Goal: Transaction & Acquisition: Book appointment/travel/reservation

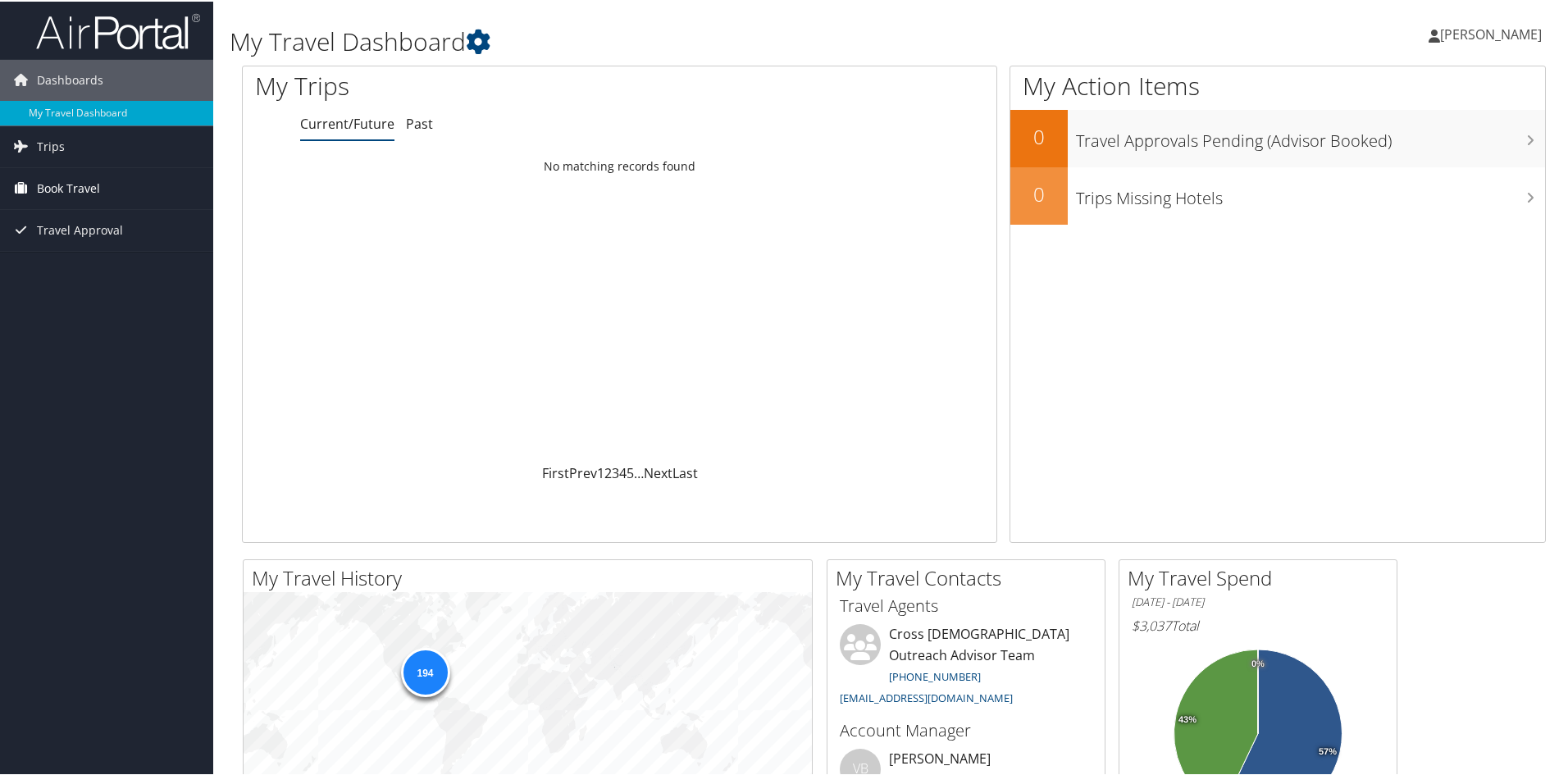
click at [82, 187] on span "Book Travel" at bounding box center [68, 186] width 63 height 41
click at [109, 272] on link "Book/Manage Online Trips" at bounding box center [107, 269] width 214 height 25
